Goal: Communication & Community: Answer question/provide support

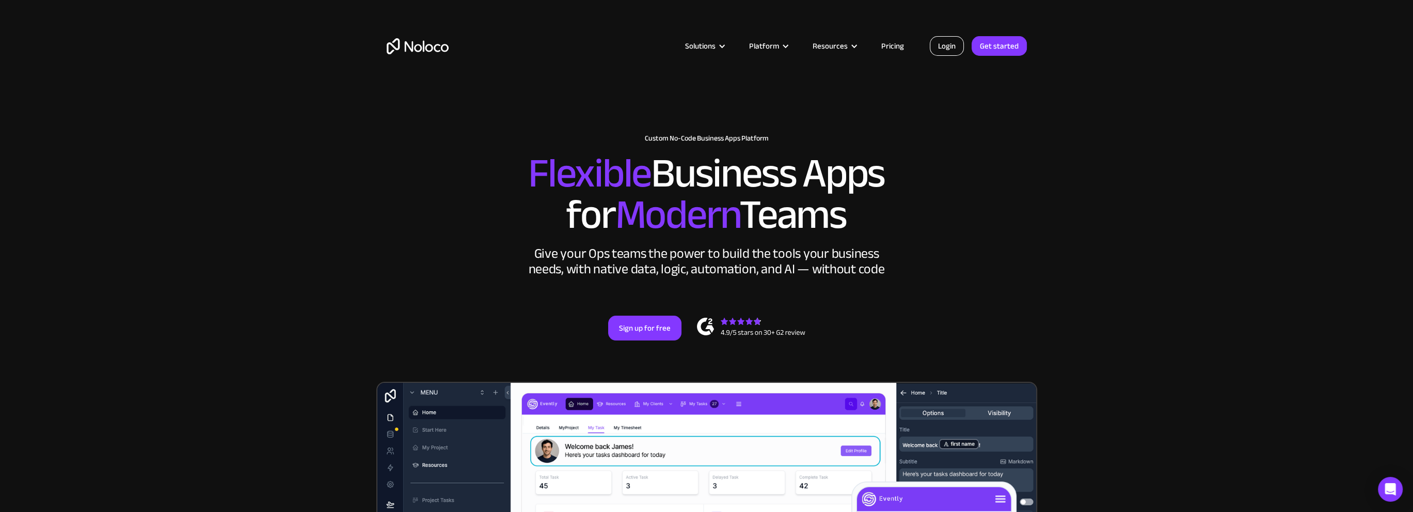
click at [953, 44] on link "Login" at bounding box center [947, 46] width 34 height 20
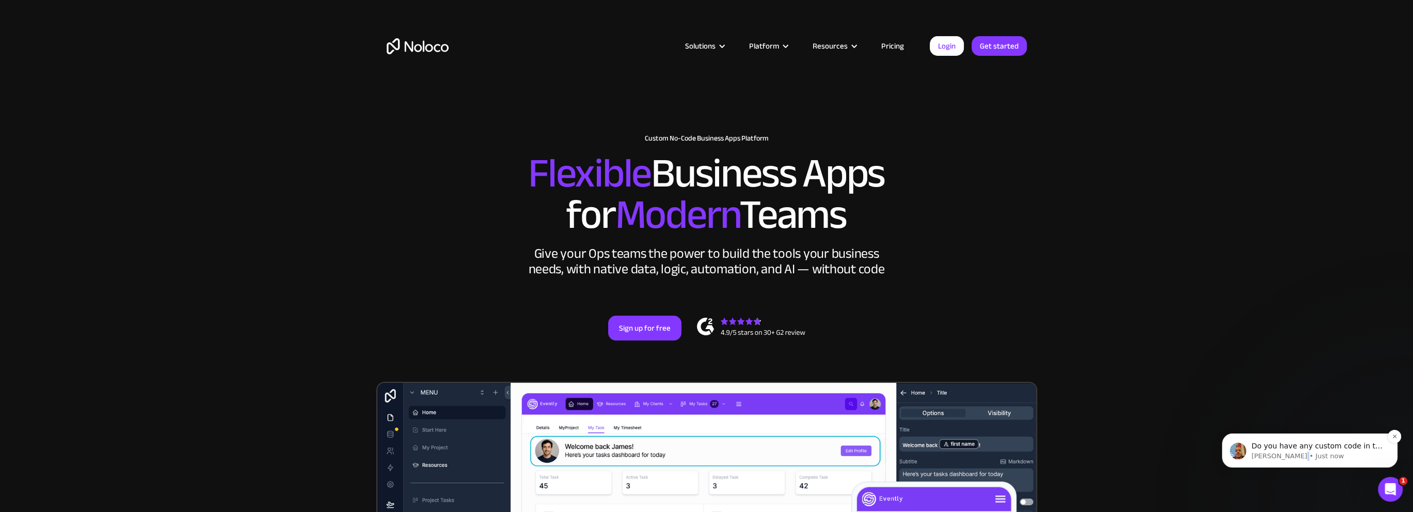
click at [1288, 458] on p "[PERSON_NAME] • Just now" at bounding box center [1318, 455] width 133 height 9
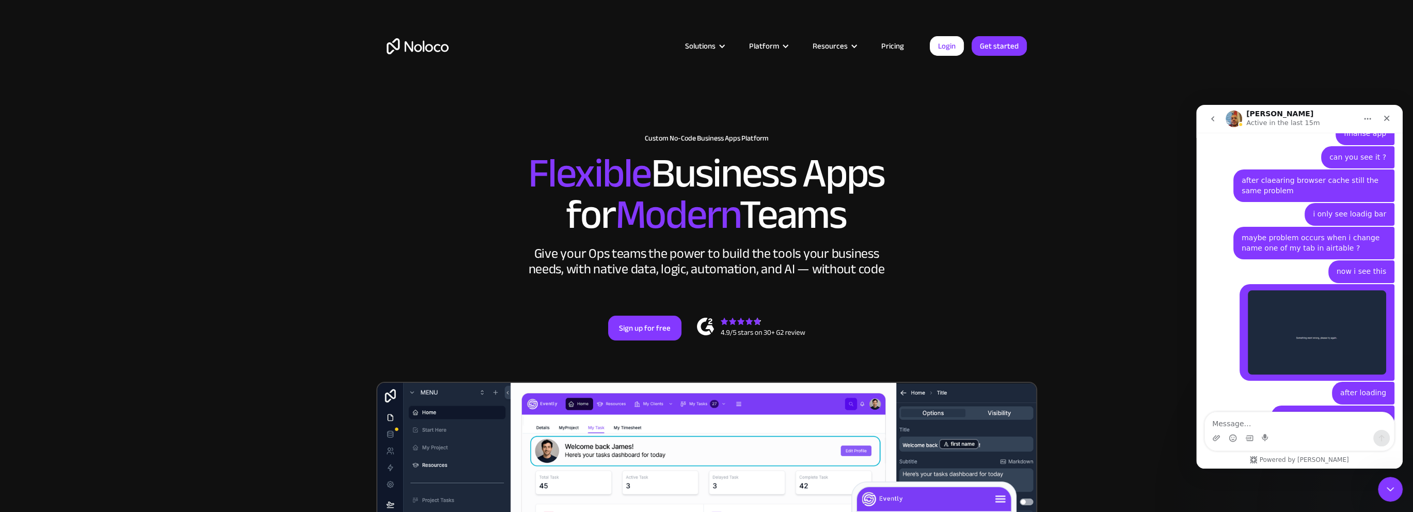
scroll to position [1530, 0]
click at [1332, 431] on div "Intercom messenger" at bounding box center [1299, 438] width 189 height 17
click at [1329, 420] on textarea "Message…" at bounding box center [1299, 421] width 189 height 18
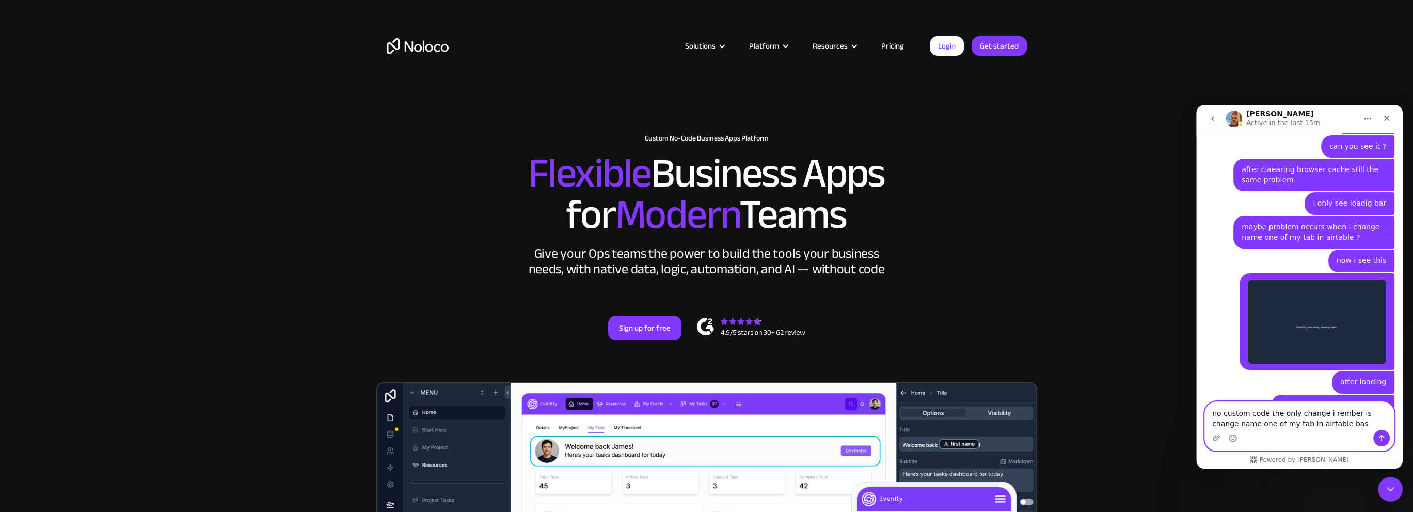
type textarea "no custom code the only change i rember is change name one of my tab in airtabl…"
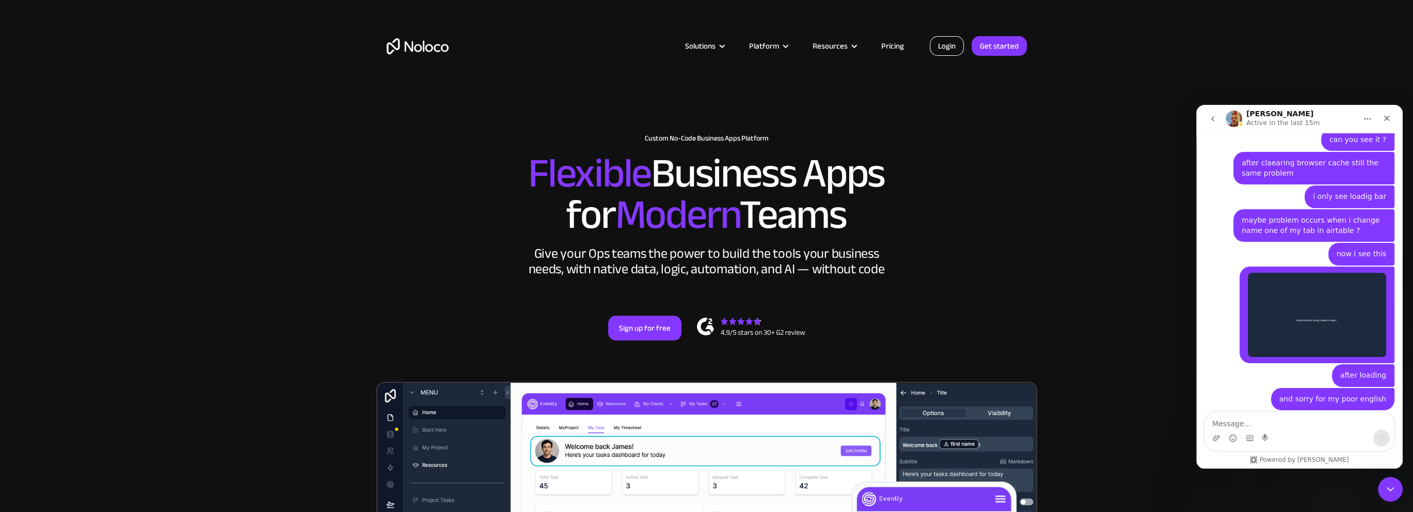
click at [954, 41] on link "Login" at bounding box center [947, 46] width 34 height 20
click at [956, 43] on link "Login" at bounding box center [947, 46] width 34 height 20
click at [1233, 121] on img "Intercom messenger" at bounding box center [1234, 118] width 17 height 17
click at [1359, 117] on button "Home" at bounding box center [1368, 119] width 20 height 20
click at [1242, 364] on div "after loading [PERSON_NAME] • 15m ago" at bounding box center [1300, 376] width 190 height 24
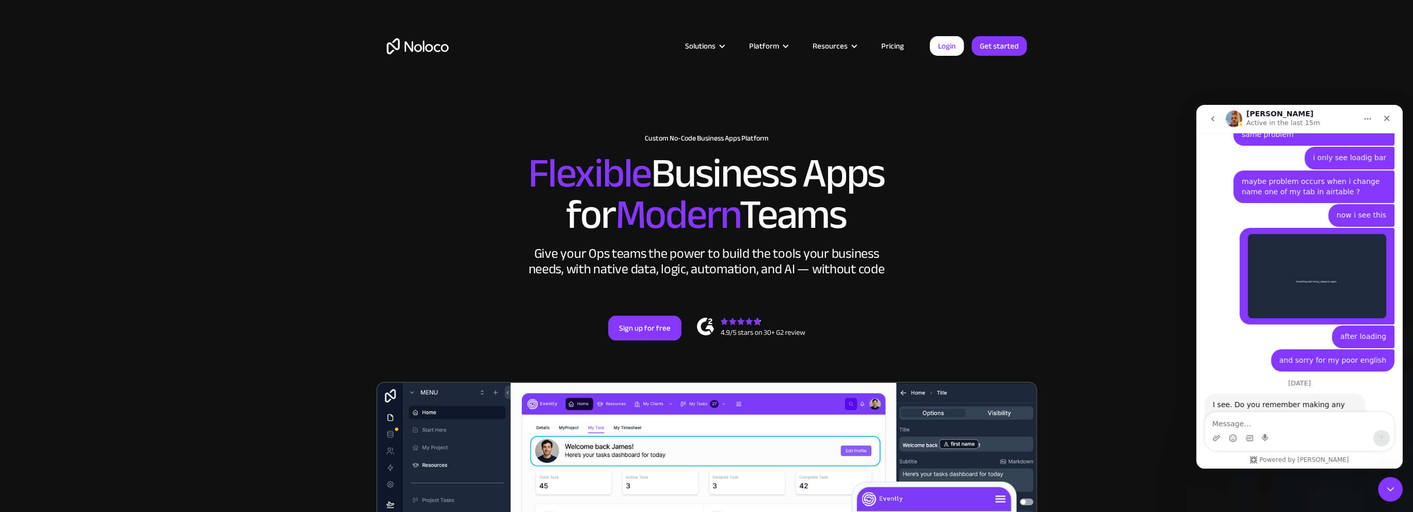
scroll to position [1617, 0]
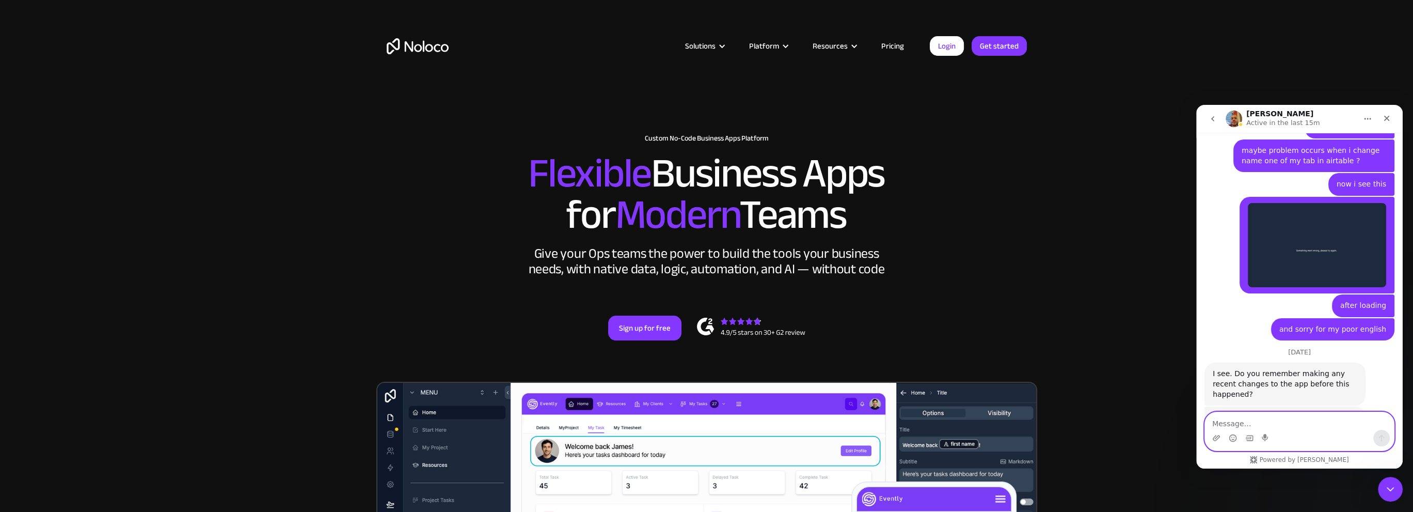
click at [1331, 425] on textarea "Message…" at bounding box center [1299, 421] width 189 height 18
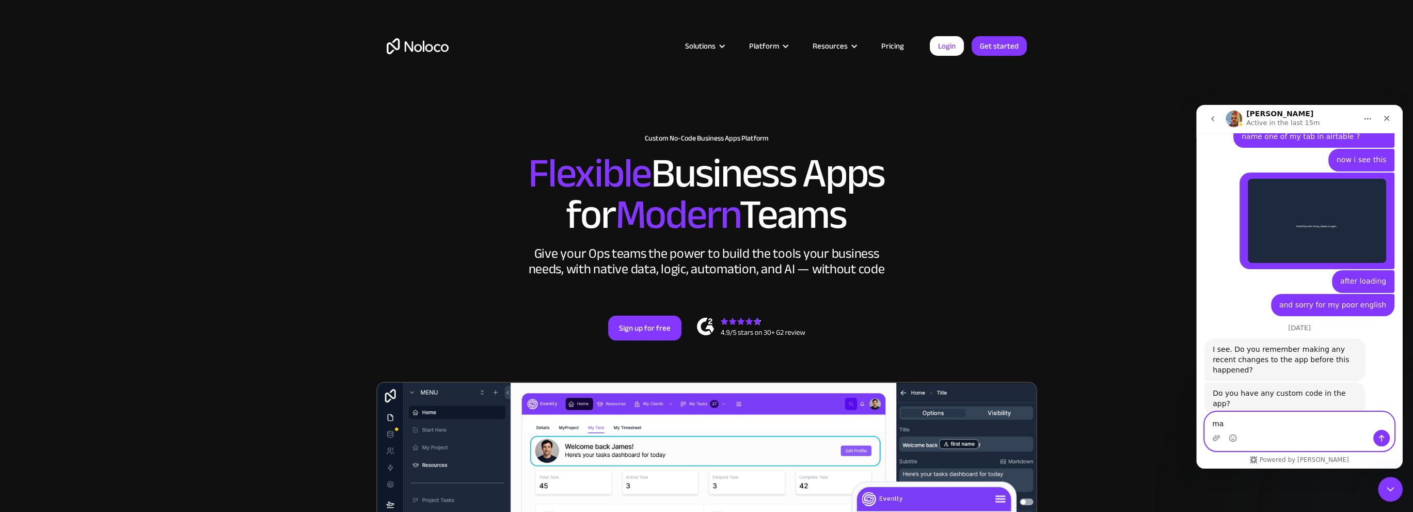
type textarea "m"
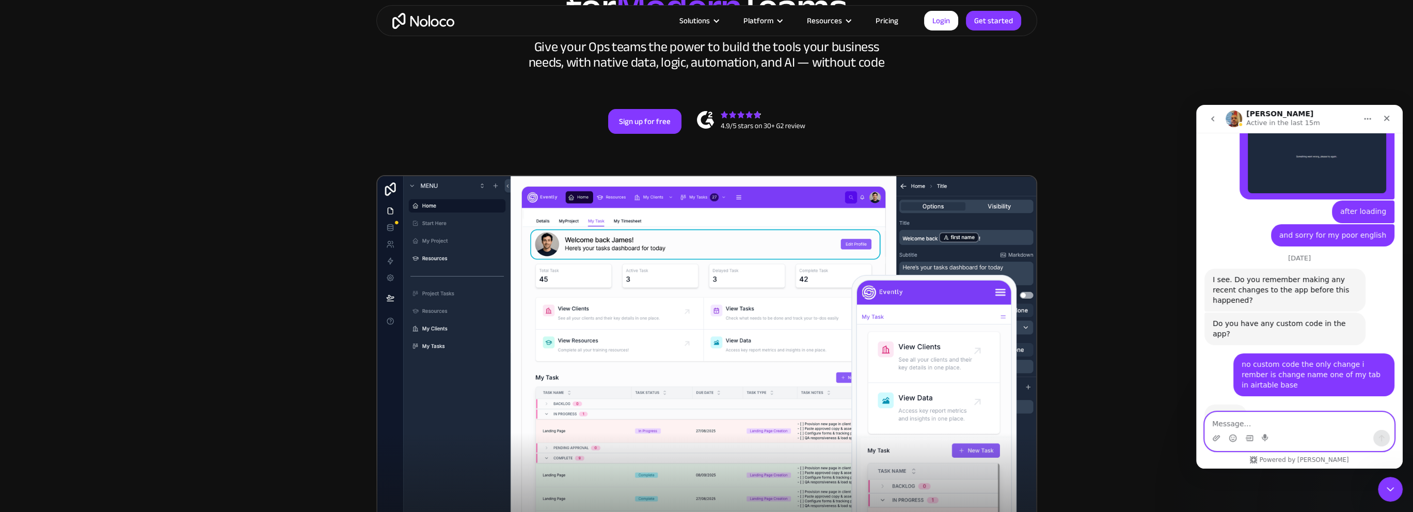
scroll to position [1715, 0]
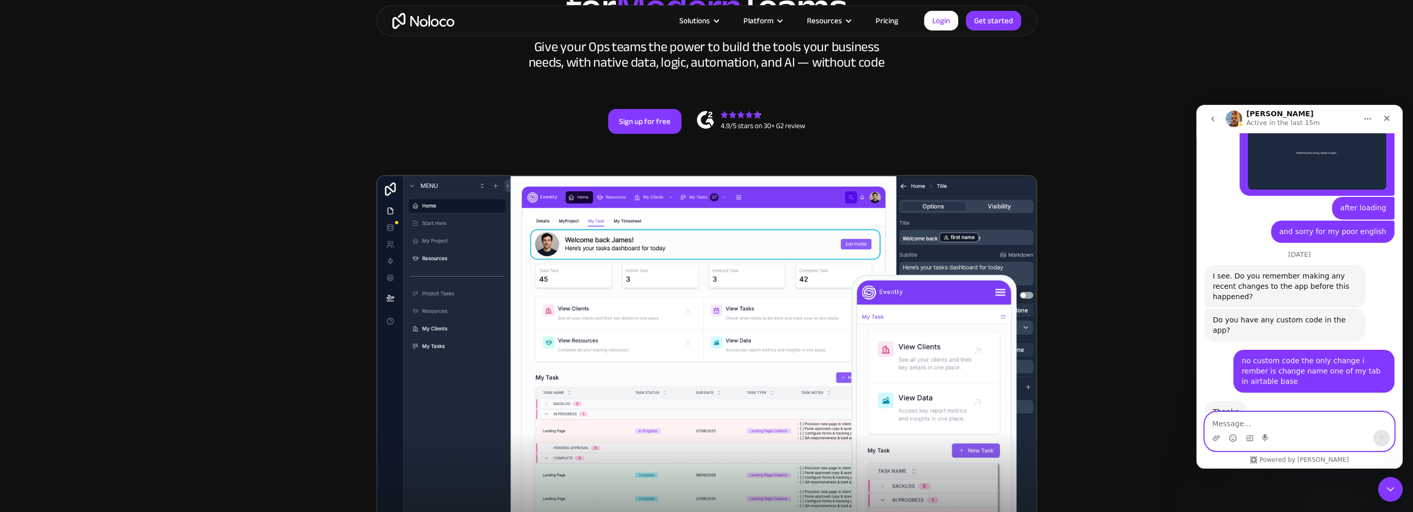
click at [1254, 416] on textarea "Message…" at bounding box center [1299, 421] width 189 height 18
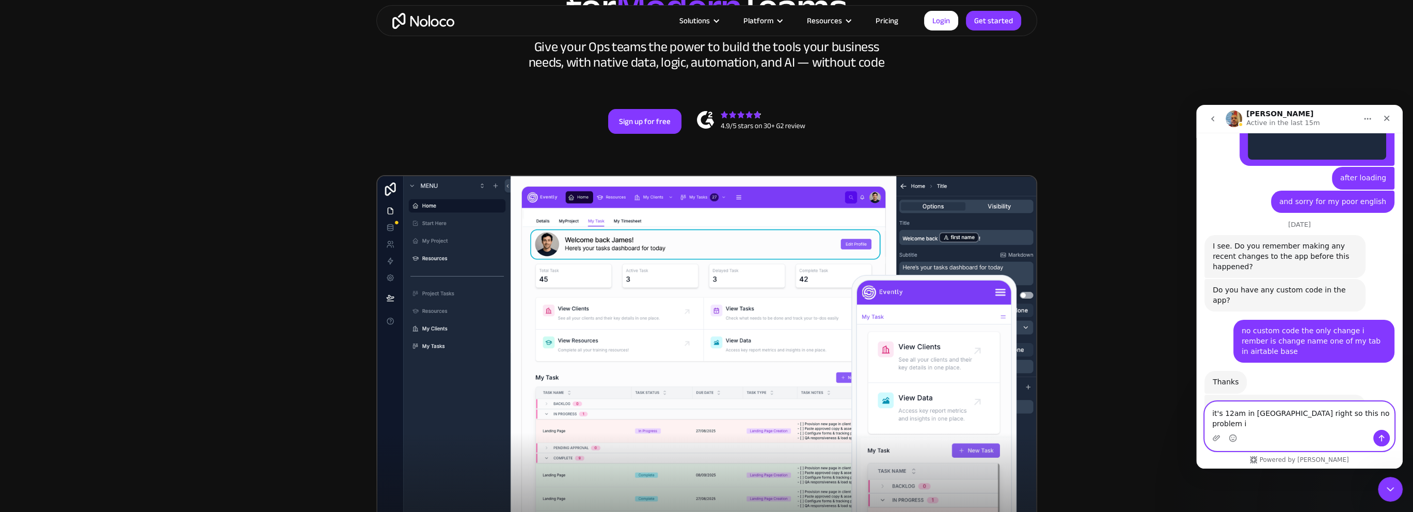
scroll to position [1748, 0]
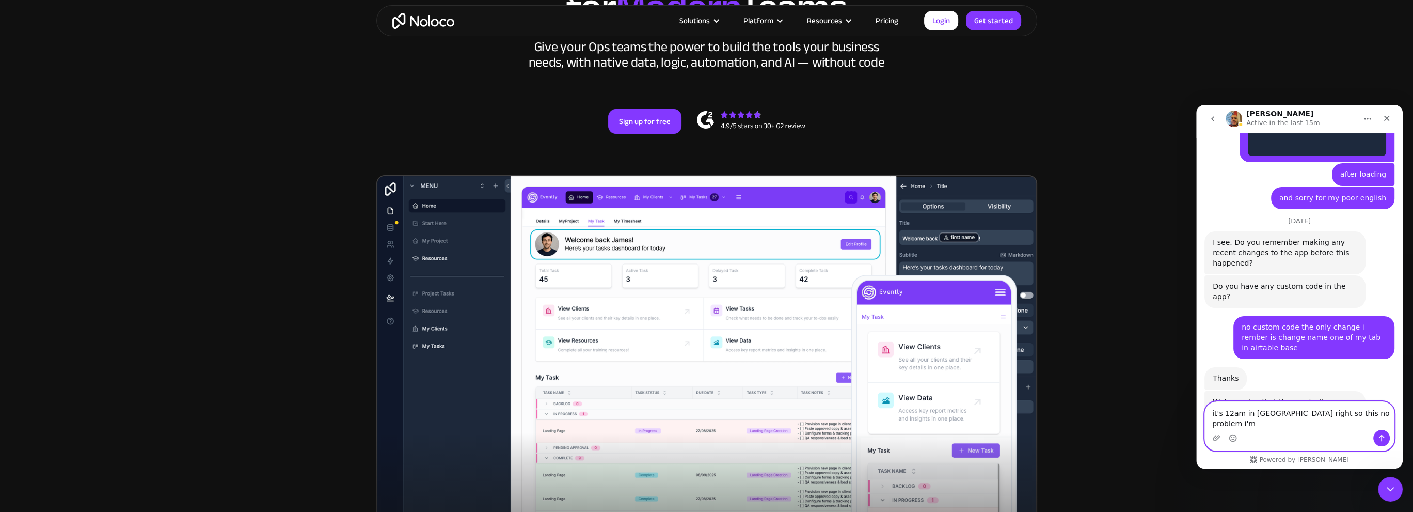
type textarea "it's 12am in [GEOGRAPHIC_DATA] right so this no problem i'm"
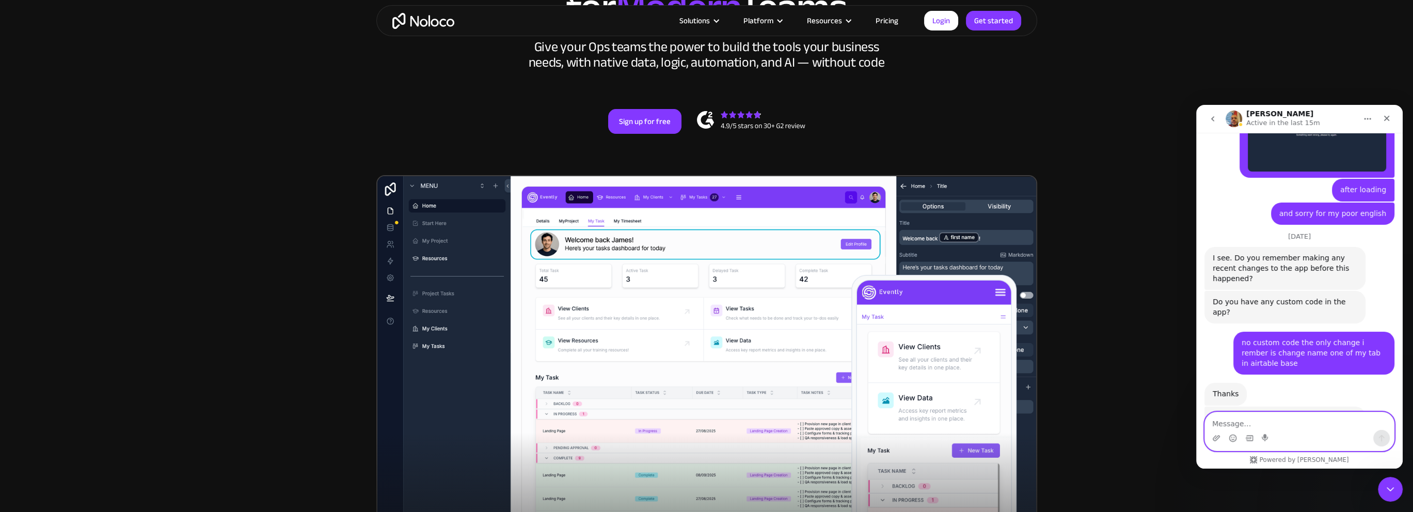
scroll to position [1732, 0]
type textarea "ok waiting for update and have a nice day"
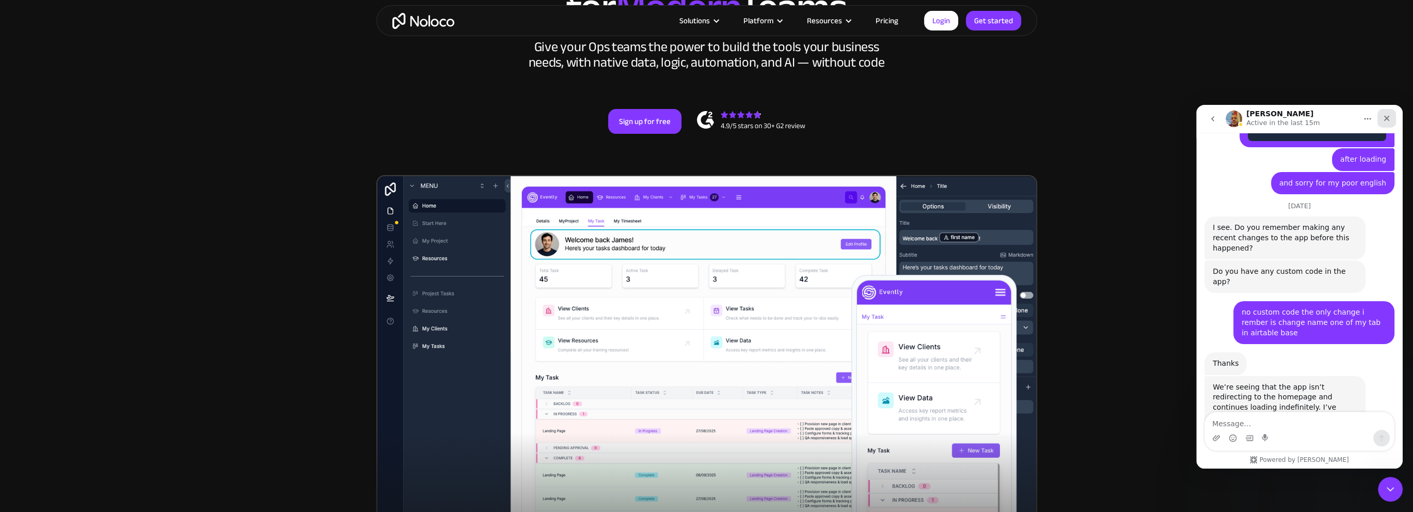
click at [1386, 115] on icon "Close" at bounding box center [1387, 118] width 8 height 8
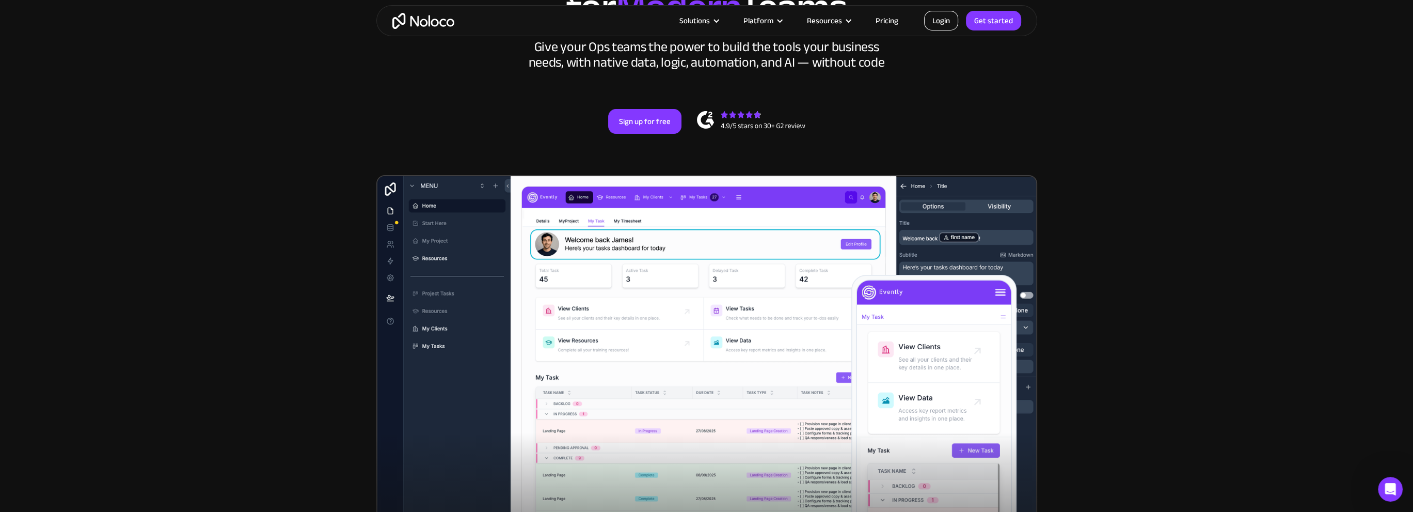
click at [935, 14] on link "Login" at bounding box center [941, 21] width 34 height 20
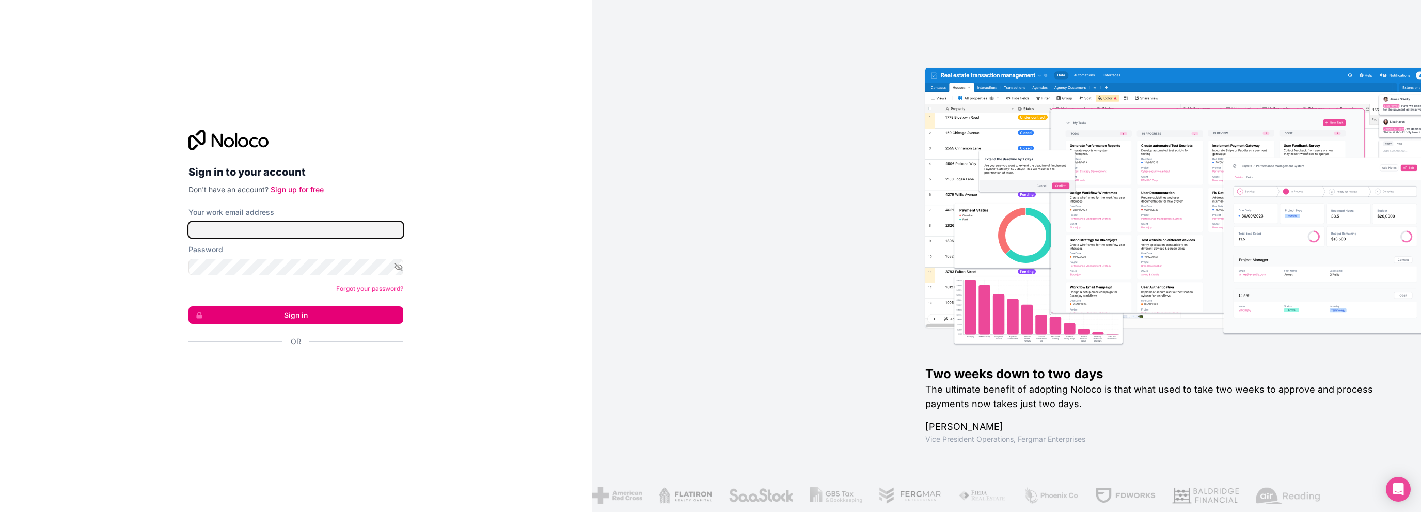
type input "[EMAIL_ADDRESS][DOMAIN_NAME]"
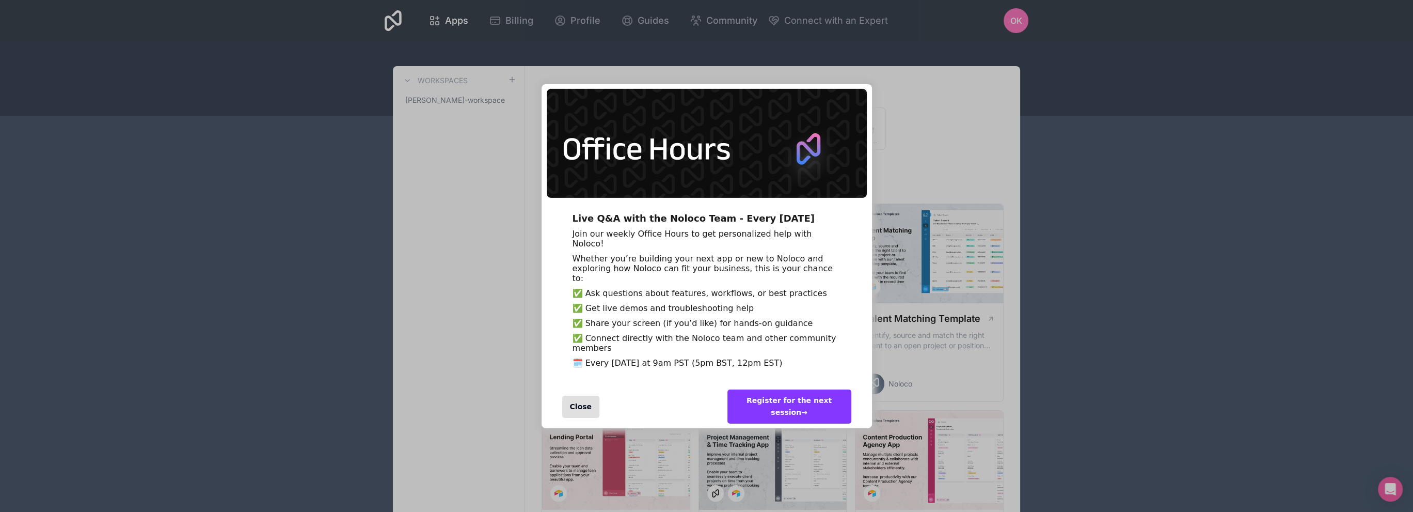
click at [579, 418] on div "Close" at bounding box center [581, 407] width 38 height 22
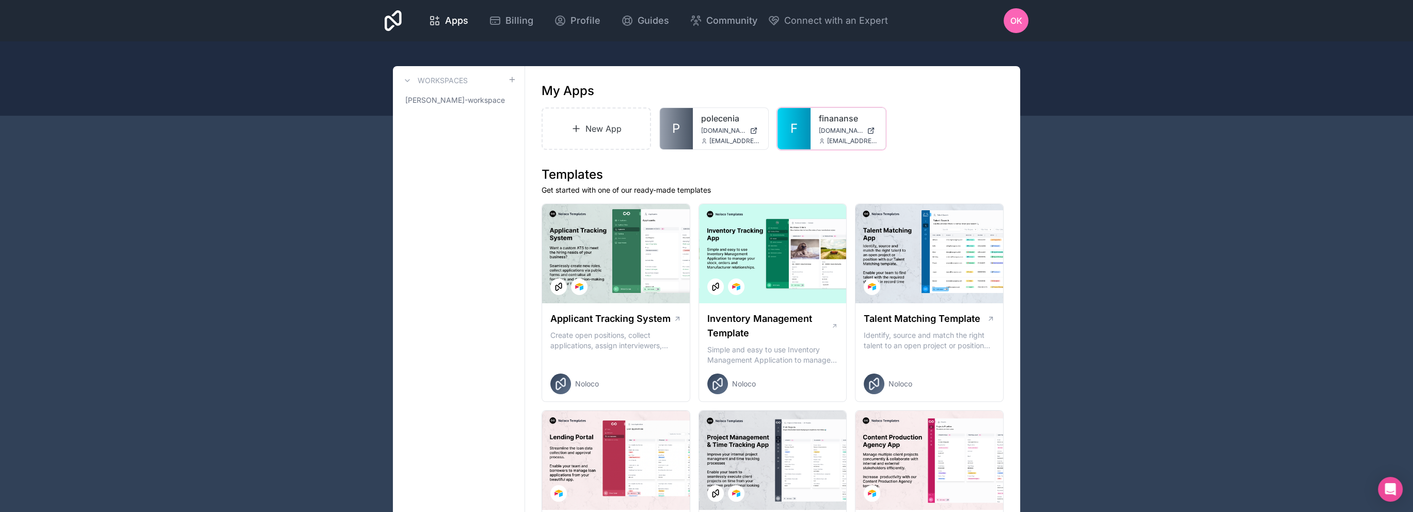
click at [820, 121] on link "finananse" at bounding box center [848, 118] width 59 height 12
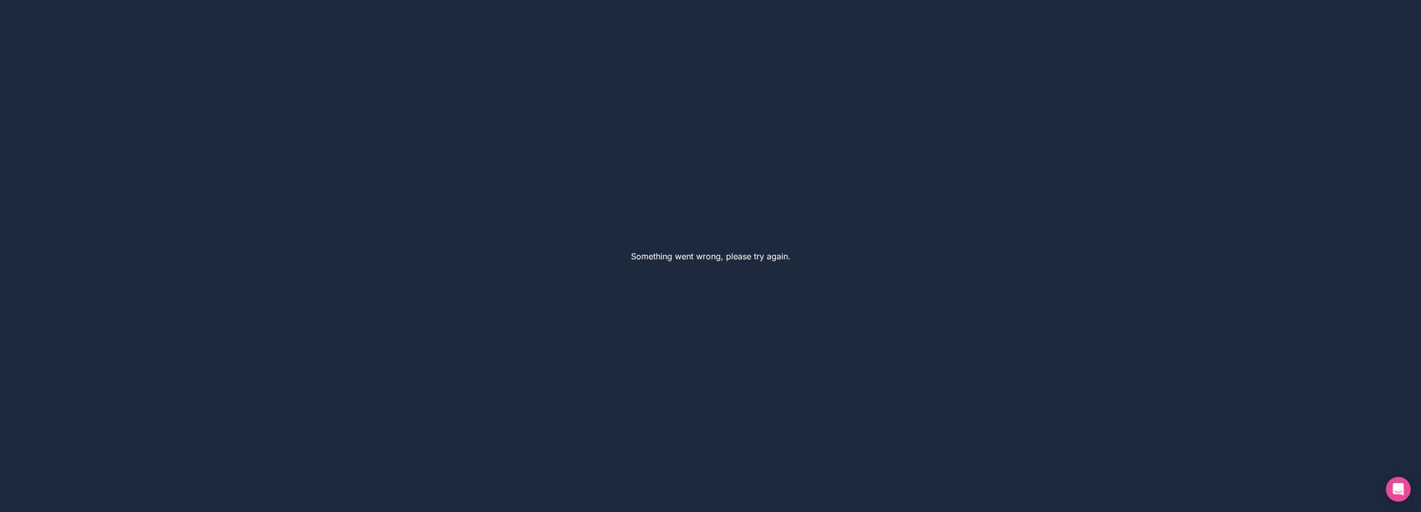
drag, startPoint x: 777, startPoint y: 250, endPoint x: 764, endPoint y: 263, distance: 18.3
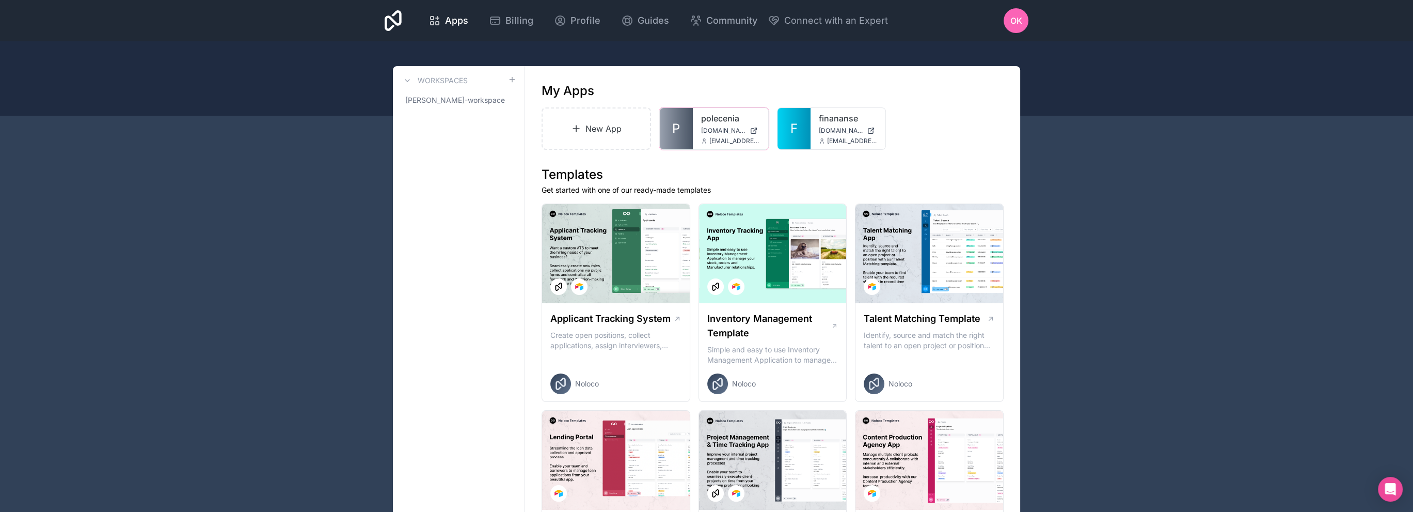
click at [724, 125] on div "polecenia [DOMAIN_NAME] [EMAIL_ADDRESS][DOMAIN_NAME]" at bounding box center [730, 128] width 75 height 41
click at [725, 115] on link "polecenia" at bounding box center [730, 118] width 59 height 12
